Goal: Task Accomplishment & Management: Manage account settings

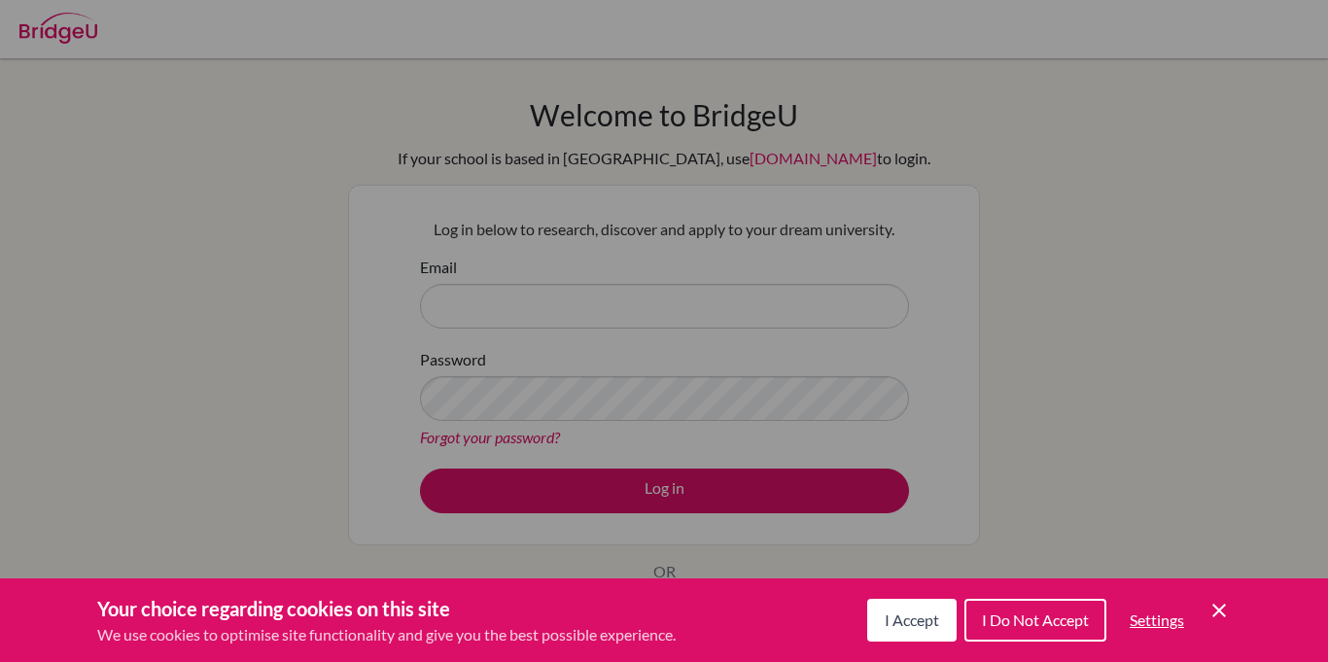
click at [1228, 617] on icon "Cookie Control Close Icon" at bounding box center [1218, 610] width 23 height 23
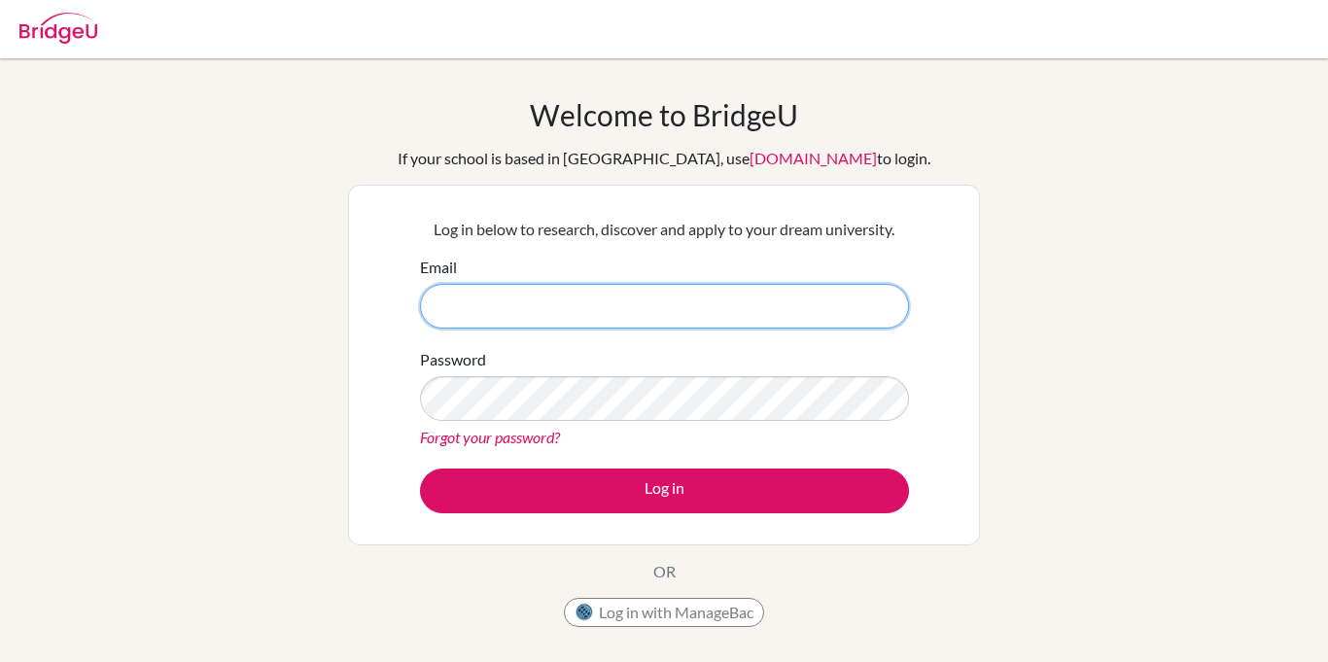
click at [745, 299] on input "Email" at bounding box center [664, 306] width 489 height 45
type input "[EMAIL_ADDRESS][DOMAIN_NAME]"
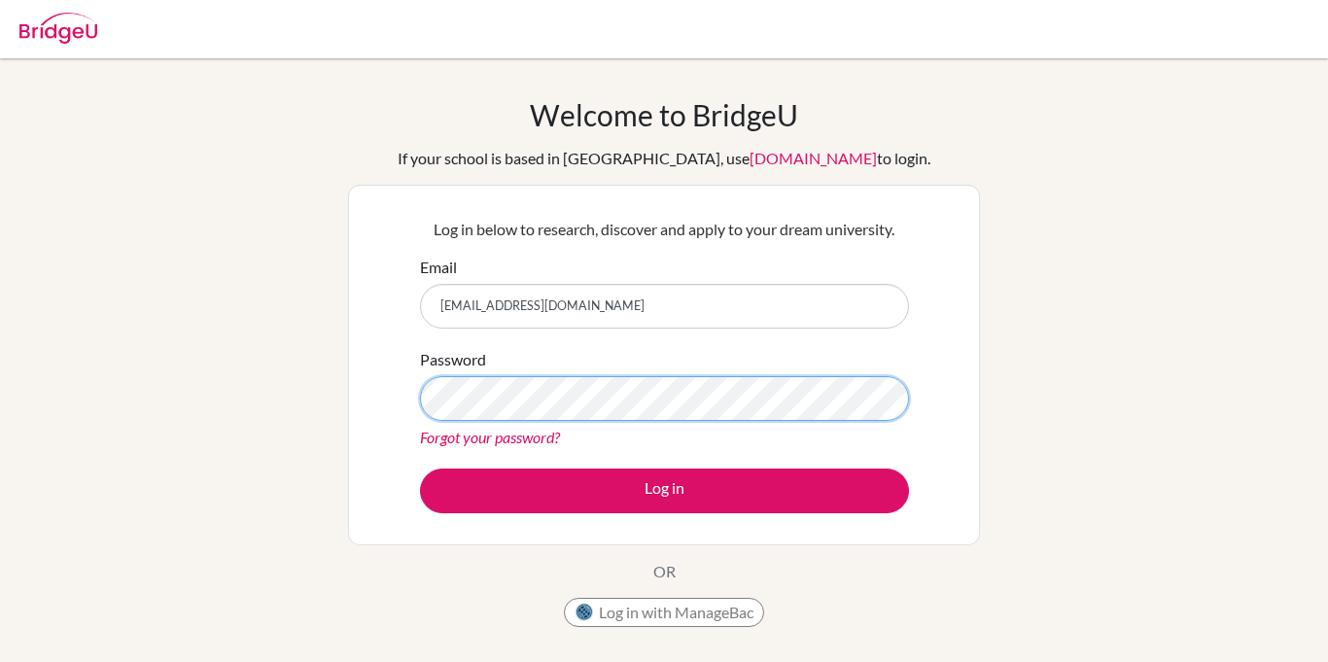
click at [420, 469] on button "Log in" at bounding box center [664, 491] width 489 height 45
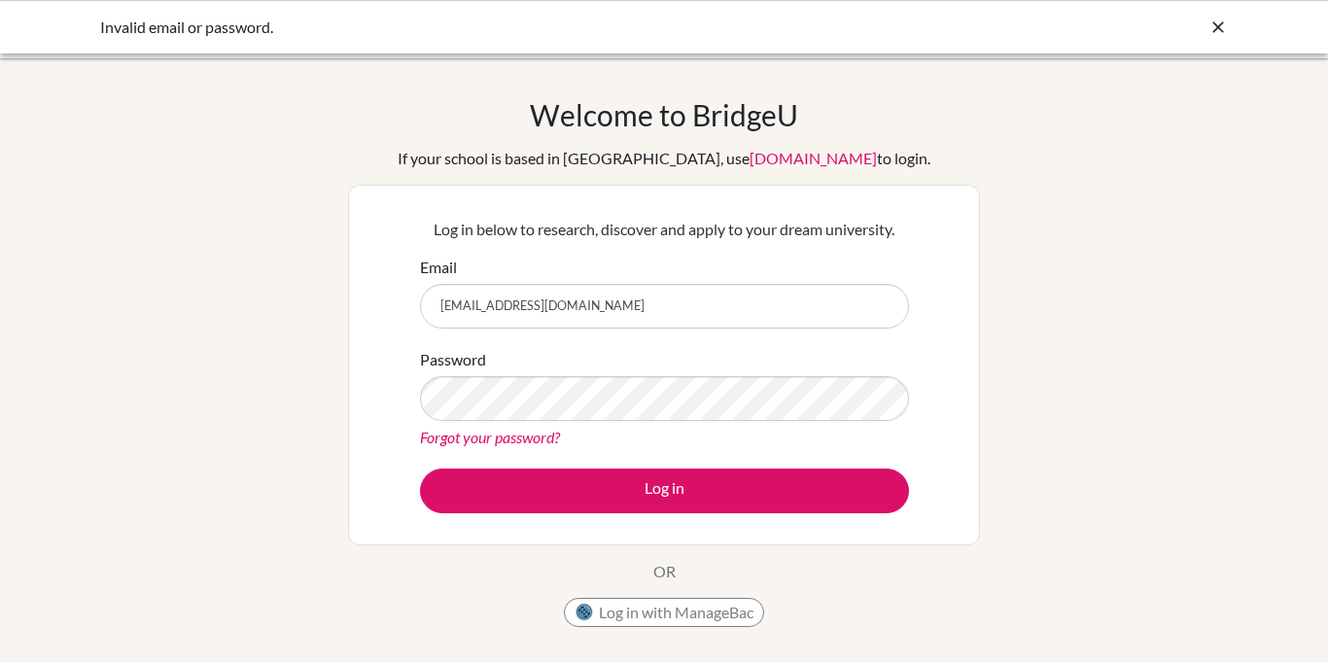
click at [1213, 33] on icon at bounding box center [1217, 26] width 19 height 19
